Goal: Task Accomplishment & Management: Use online tool/utility

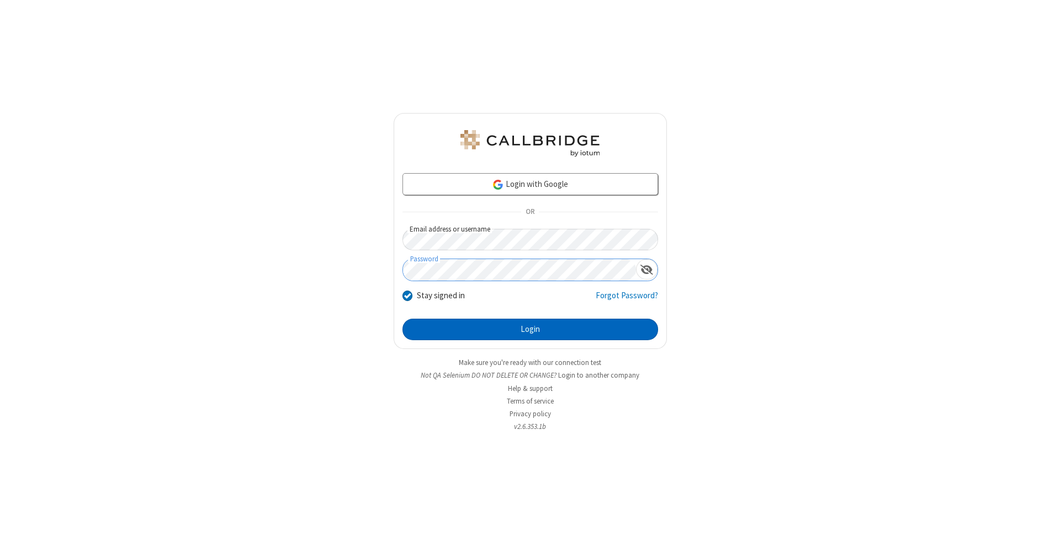
click at [530, 330] on button "Login" at bounding box center [529, 330] width 255 height 22
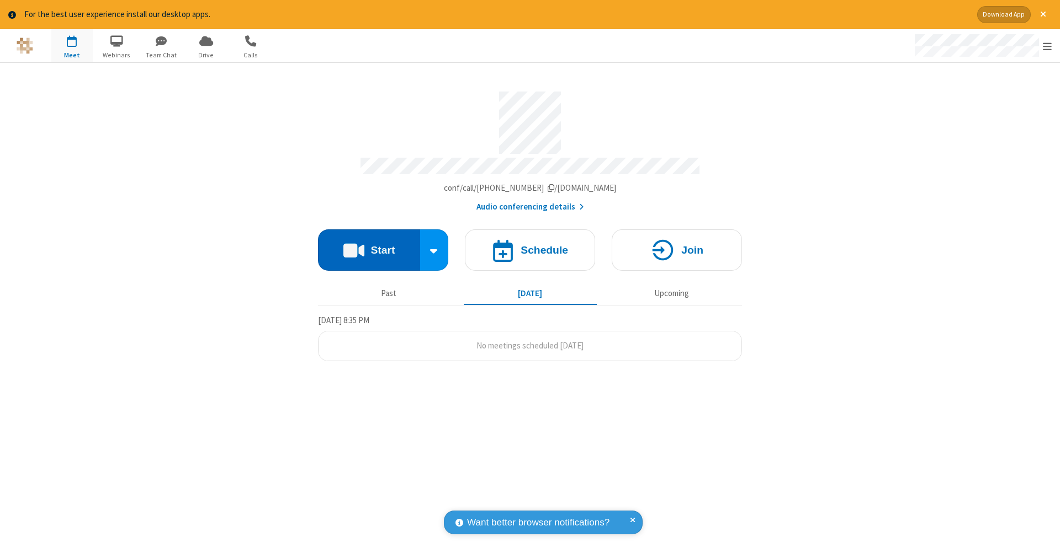
click at [369, 244] on button "Start" at bounding box center [369, 250] width 102 height 41
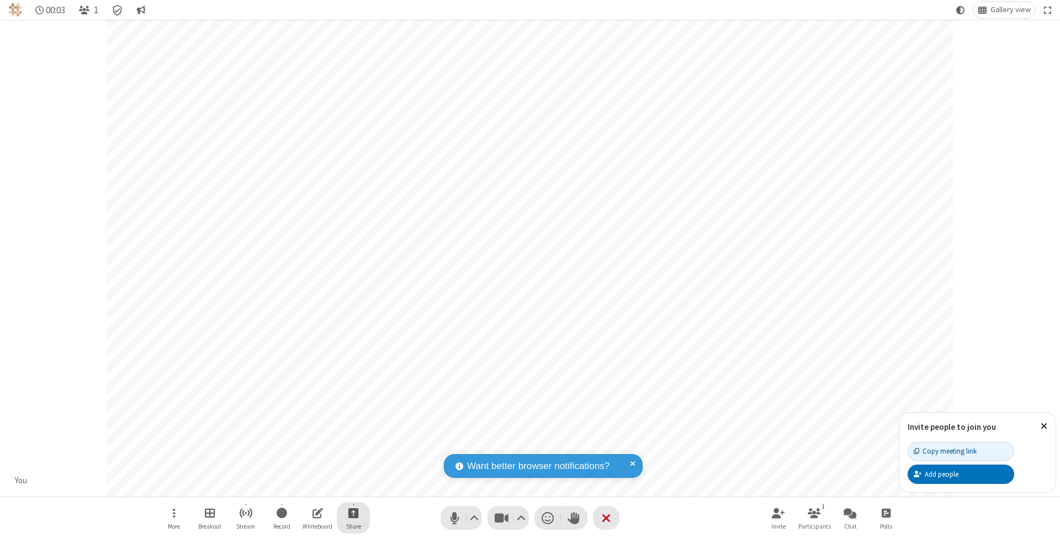
click at [353, 513] on span "Start sharing" at bounding box center [353, 513] width 10 height 14
click at [353, 446] on span "Share additional camera" at bounding box center [360, 448] width 82 height 9
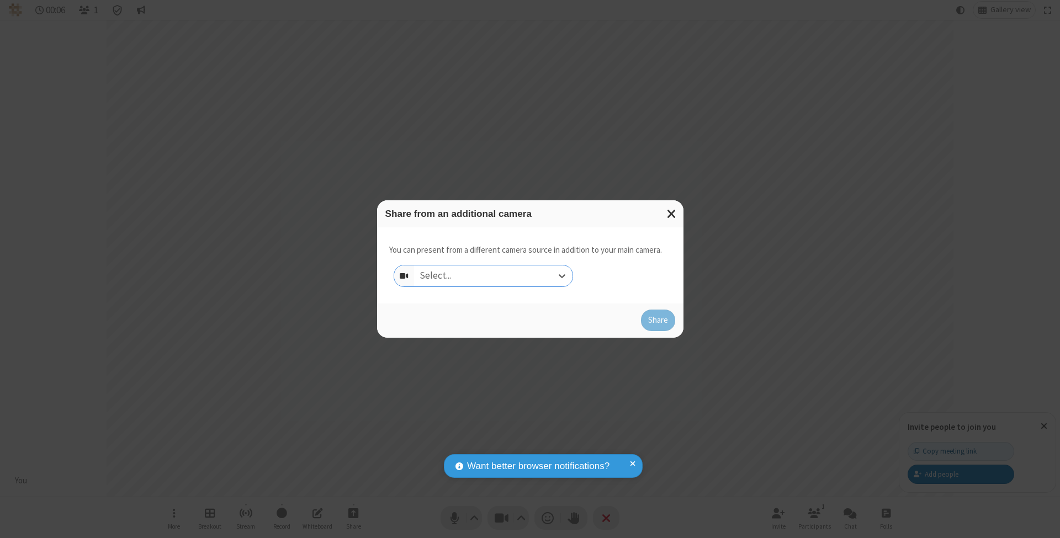
click at [493, 275] on div "Select..." at bounding box center [493, 275] width 158 height 21
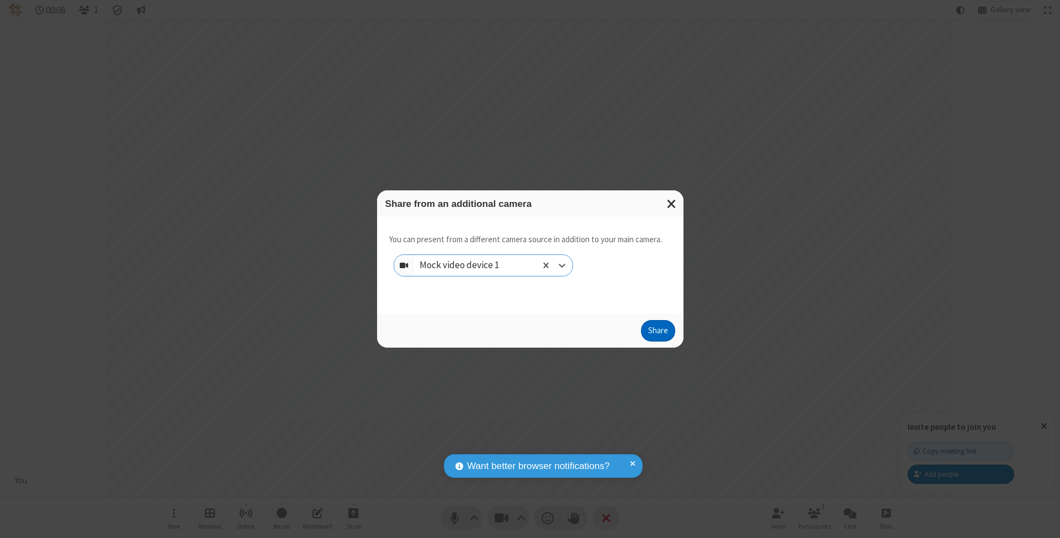
click at [657, 341] on button "Share" at bounding box center [658, 331] width 34 height 22
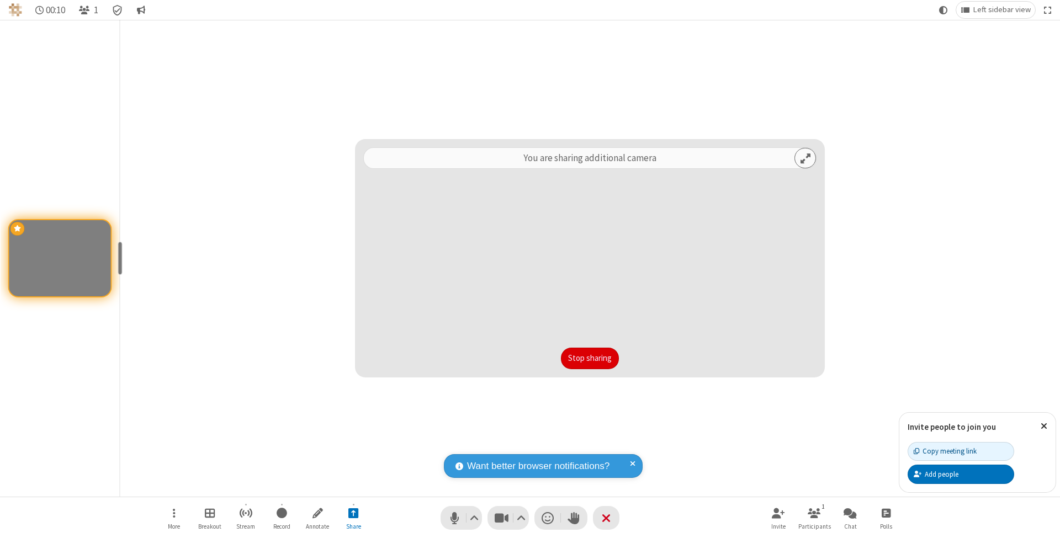
click at [589, 358] on button "Stop sharing" at bounding box center [590, 359] width 58 height 22
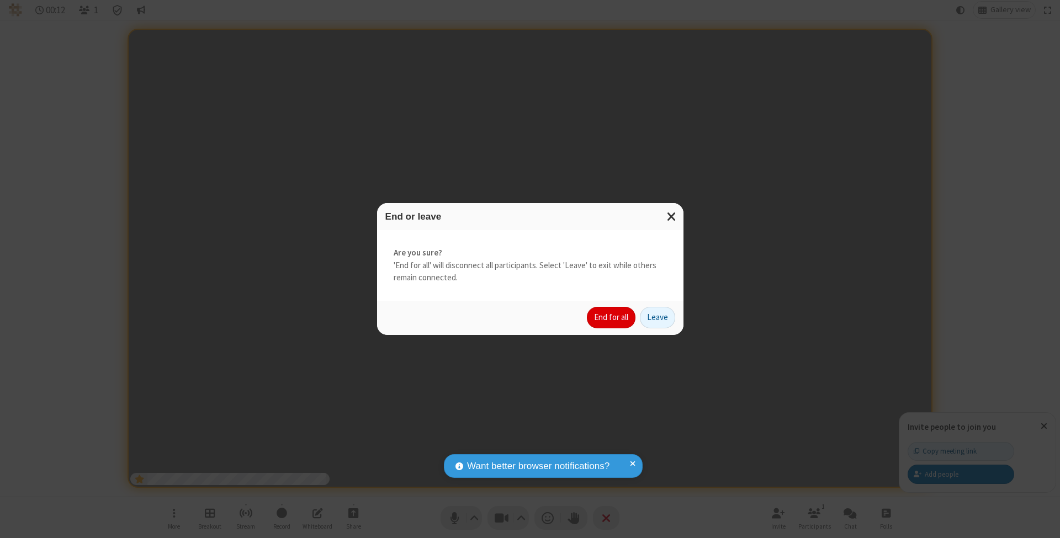
click at [611, 317] on button "End for all" at bounding box center [611, 318] width 49 height 22
